Goal: Check status: Check status

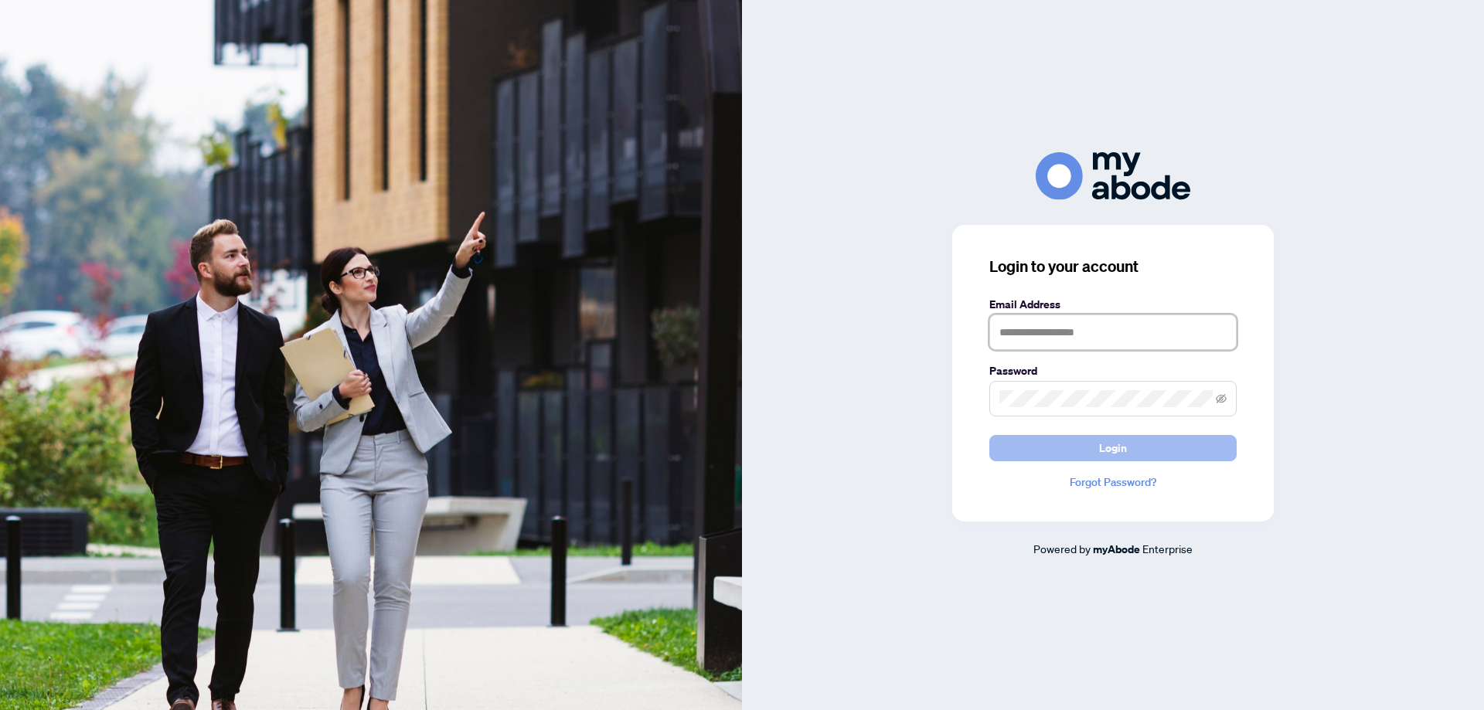
type input "**********"
click at [1032, 441] on button "Login" at bounding box center [1112, 448] width 247 height 26
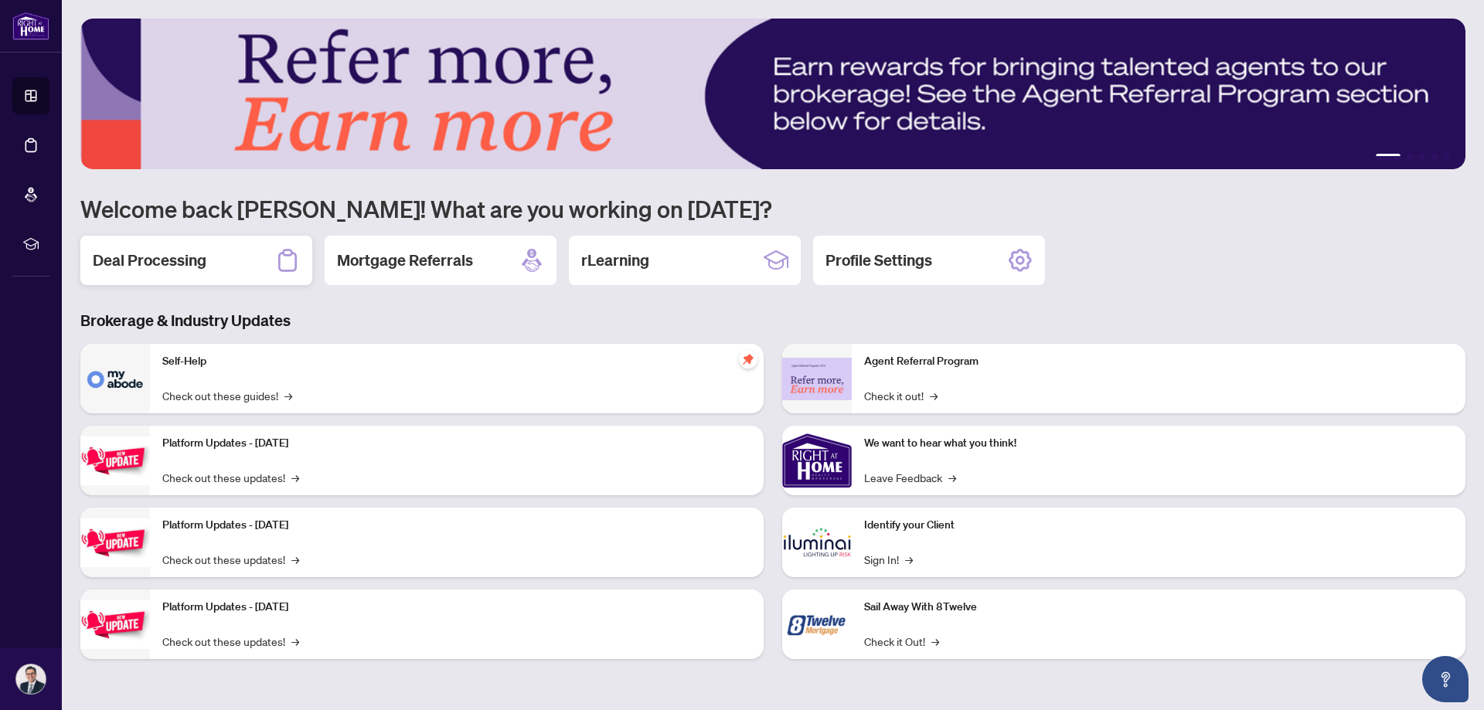
click at [160, 250] on h2 "Deal Processing" at bounding box center [150, 261] width 114 height 22
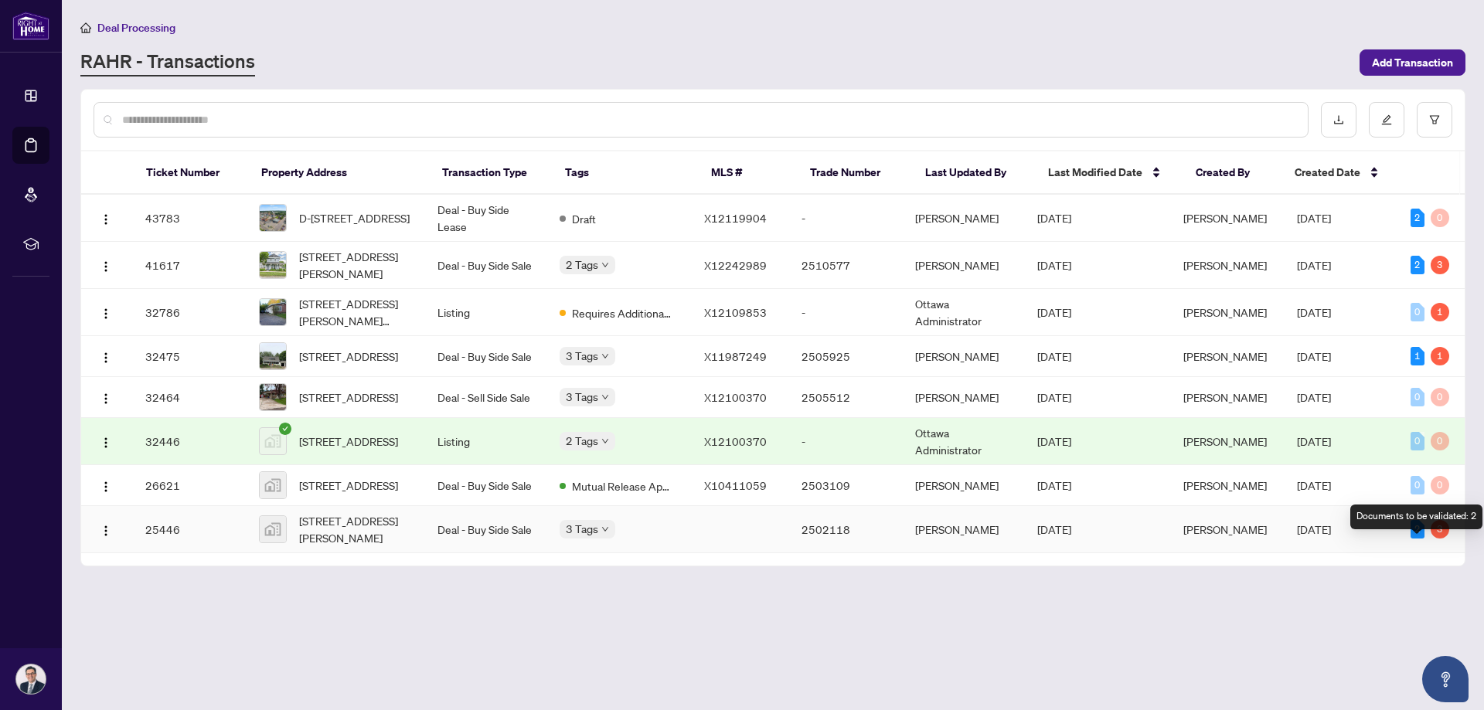
click at [1414, 539] on div "2" at bounding box center [1417, 529] width 14 height 19
click at [1413, 539] on div "2" at bounding box center [1417, 529] width 14 height 19
click at [1205, 536] on span "[PERSON_NAME]" at bounding box center [1224, 529] width 83 height 14
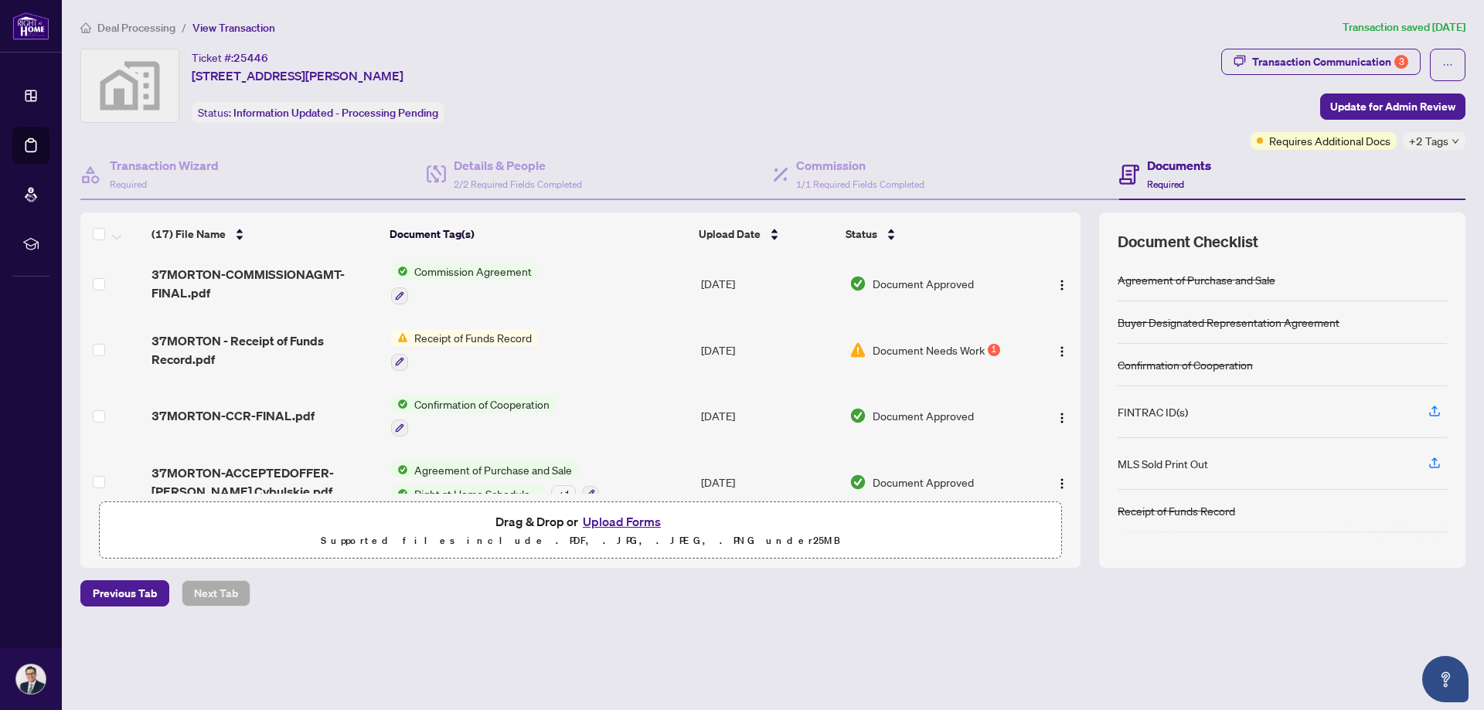
scroll to position [850, 0]
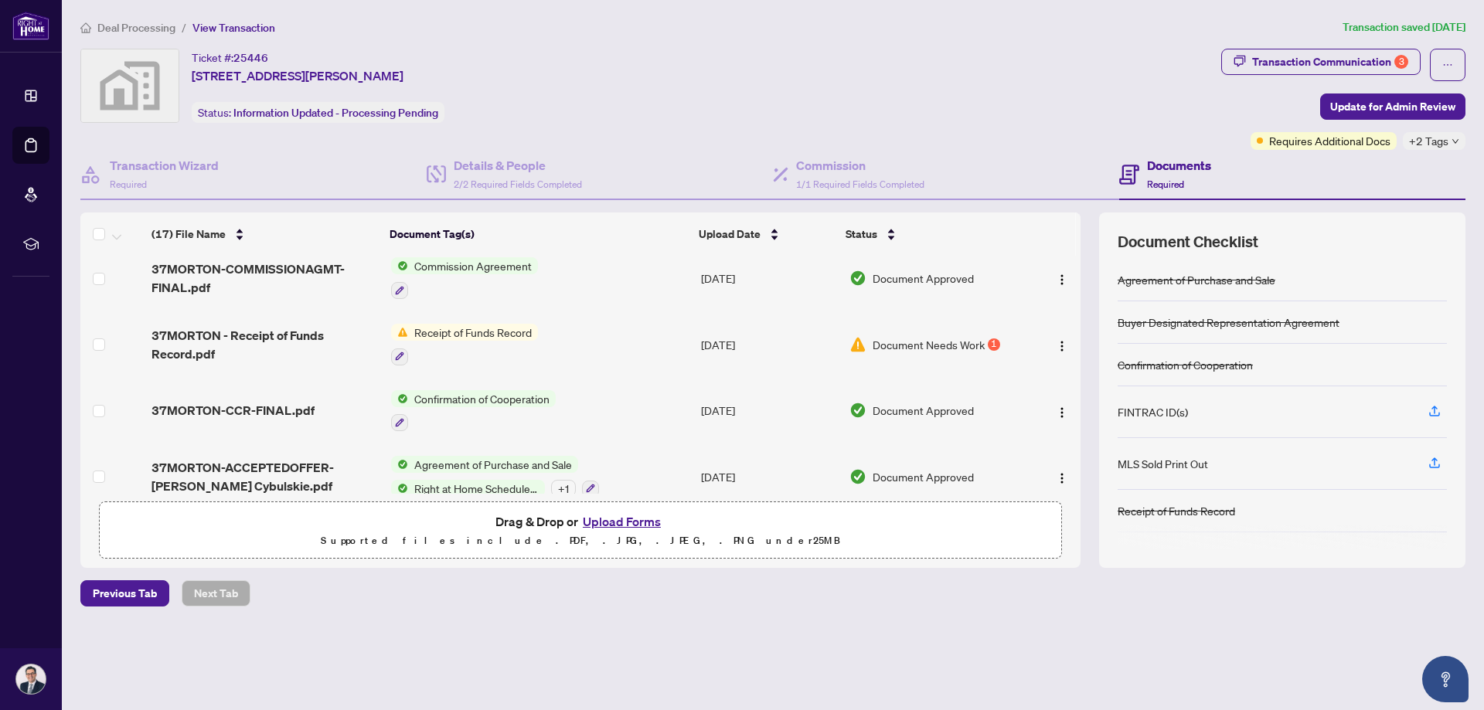
click at [446, 324] on span "Receipt of Funds Record" at bounding box center [473, 332] width 130 height 17
click at [902, 336] on span "Document Needs Work" at bounding box center [928, 344] width 112 height 17
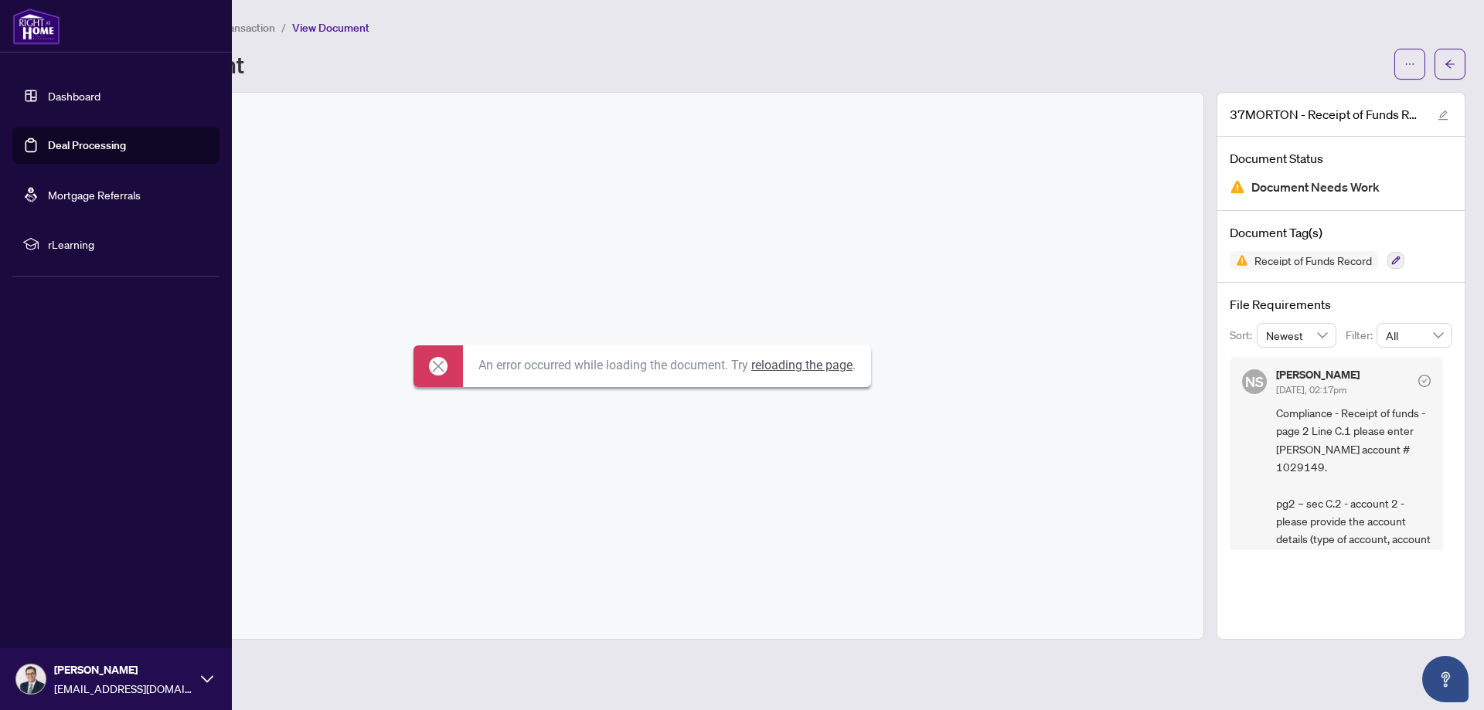
click at [70, 95] on link "Dashboard" at bounding box center [74, 96] width 53 height 14
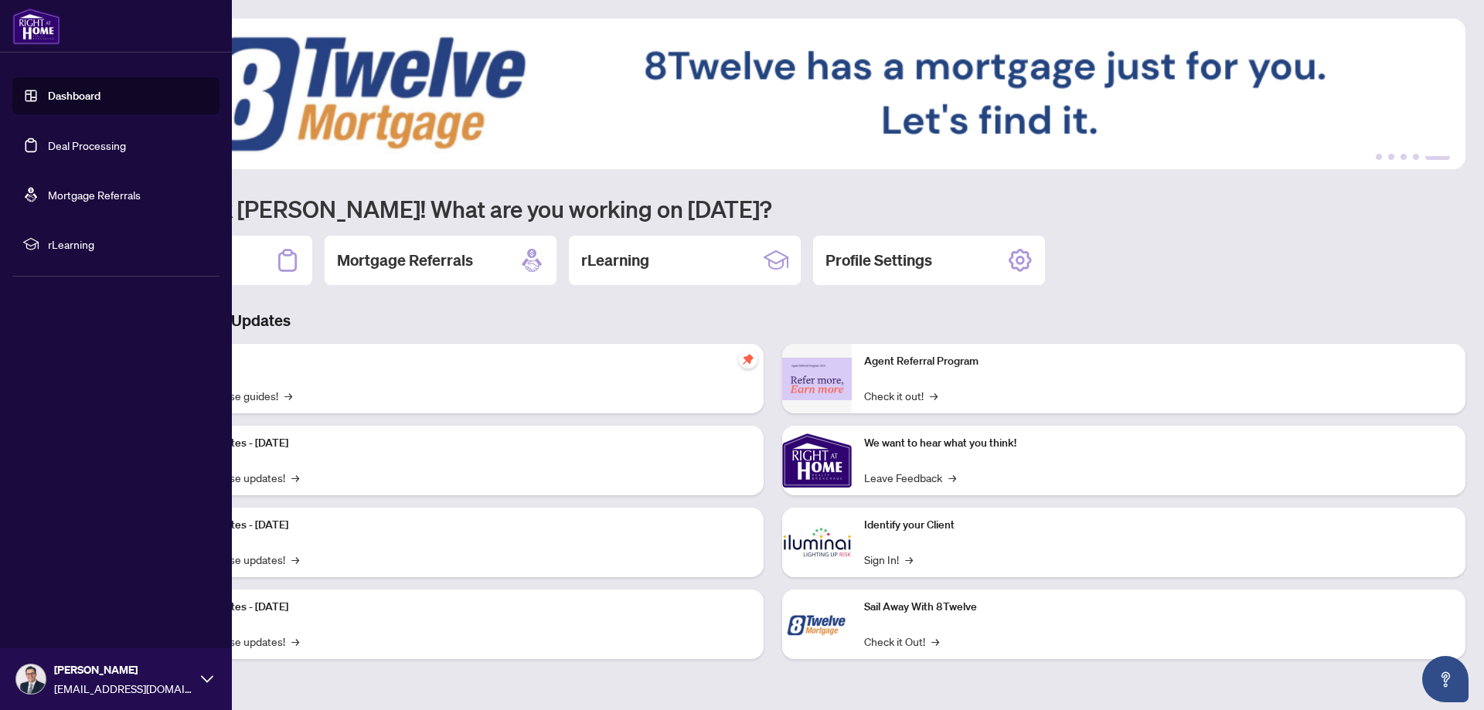
click at [72, 96] on link "Dashboard" at bounding box center [74, 96] width 53 height 14
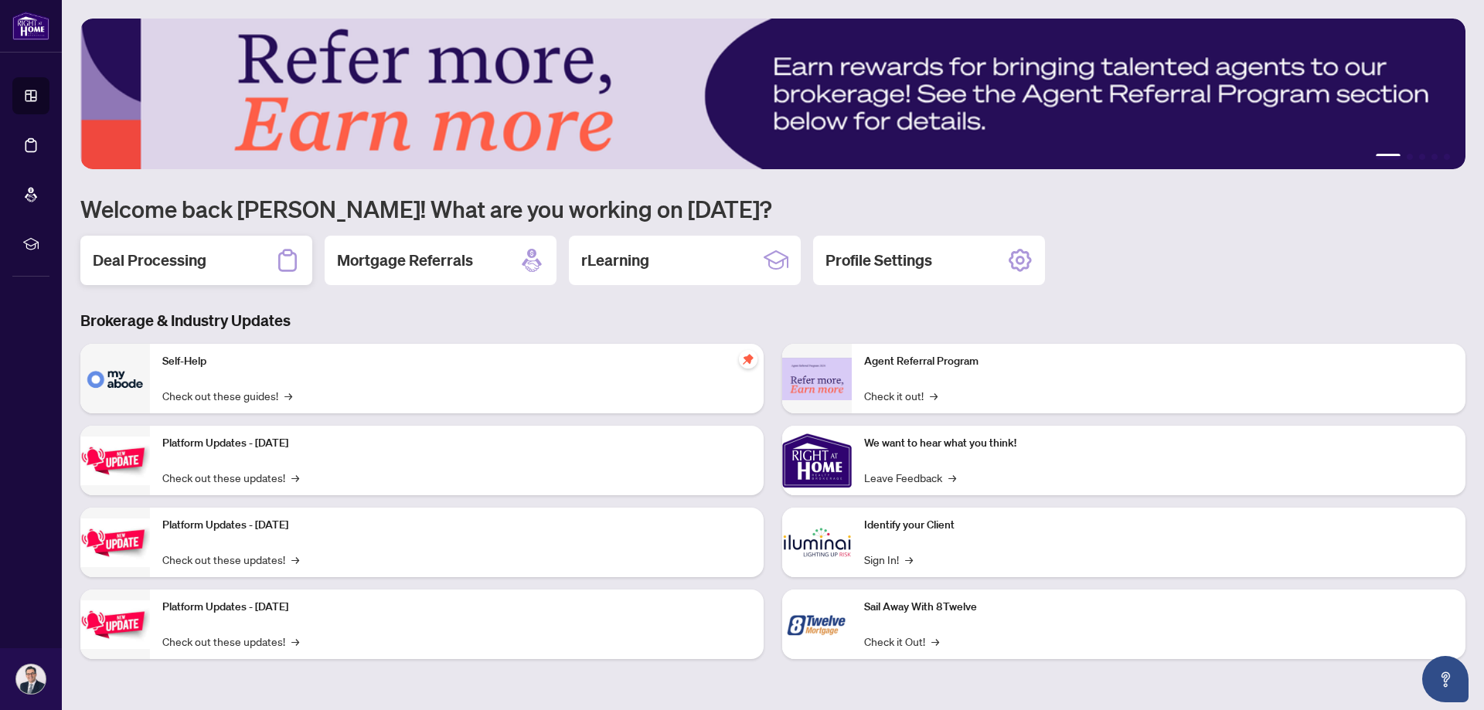
click at [200, 257] on h2 "Deal Processing" at bounding box center [150, 261] width 114 height 22
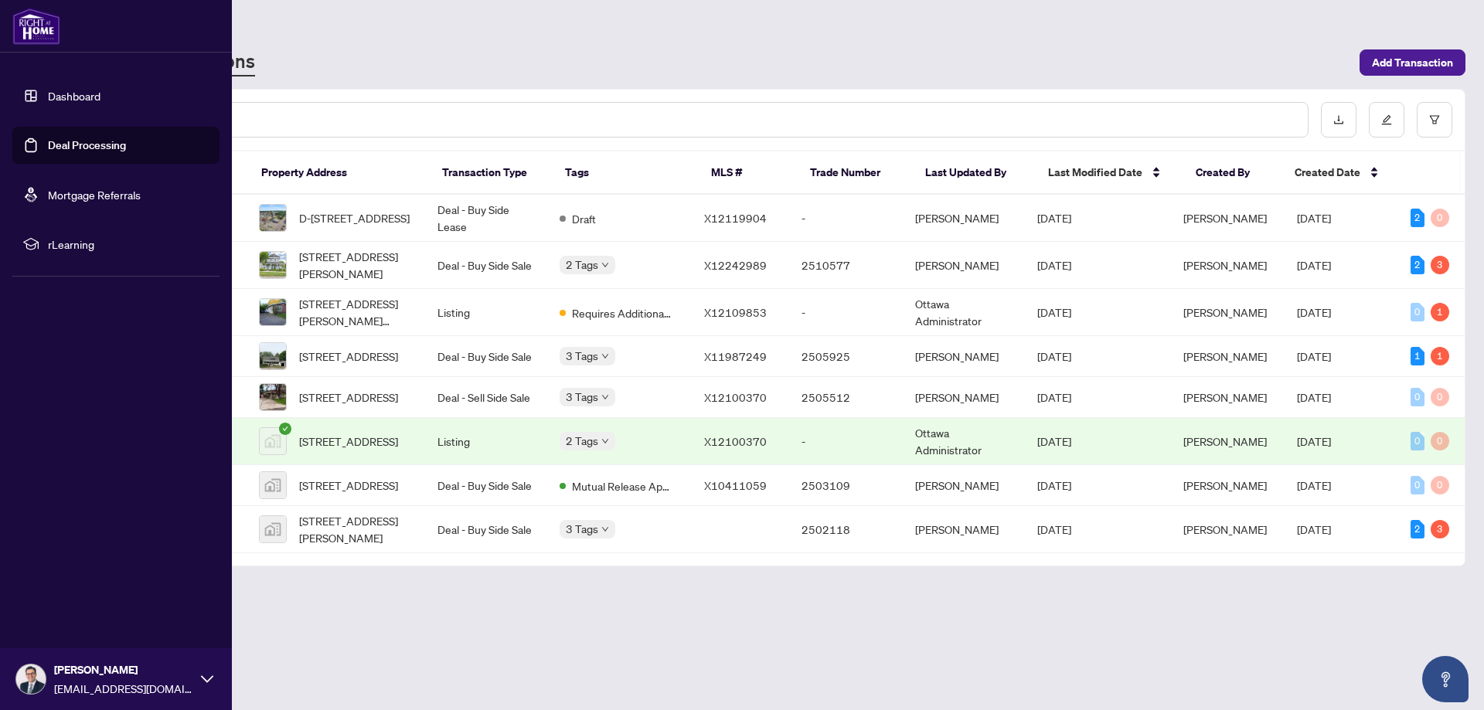
click at [48, 93] on link "Dashboard" at bounding box center [74, 96] width 53 height 14
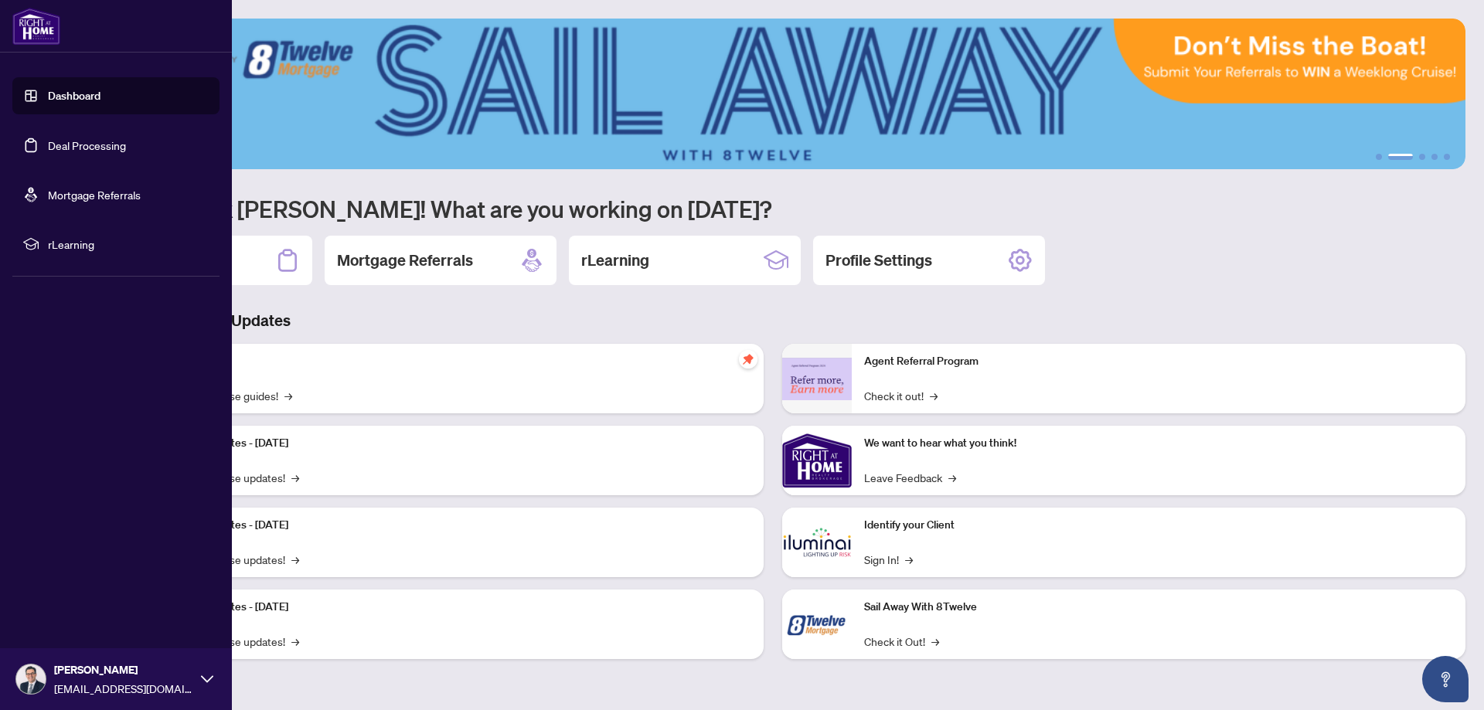
click at [75, 91] on link "Dashboard" at bounding box center [74, 96] width 53 height 14
